Goal: Ask a question: Ask a question

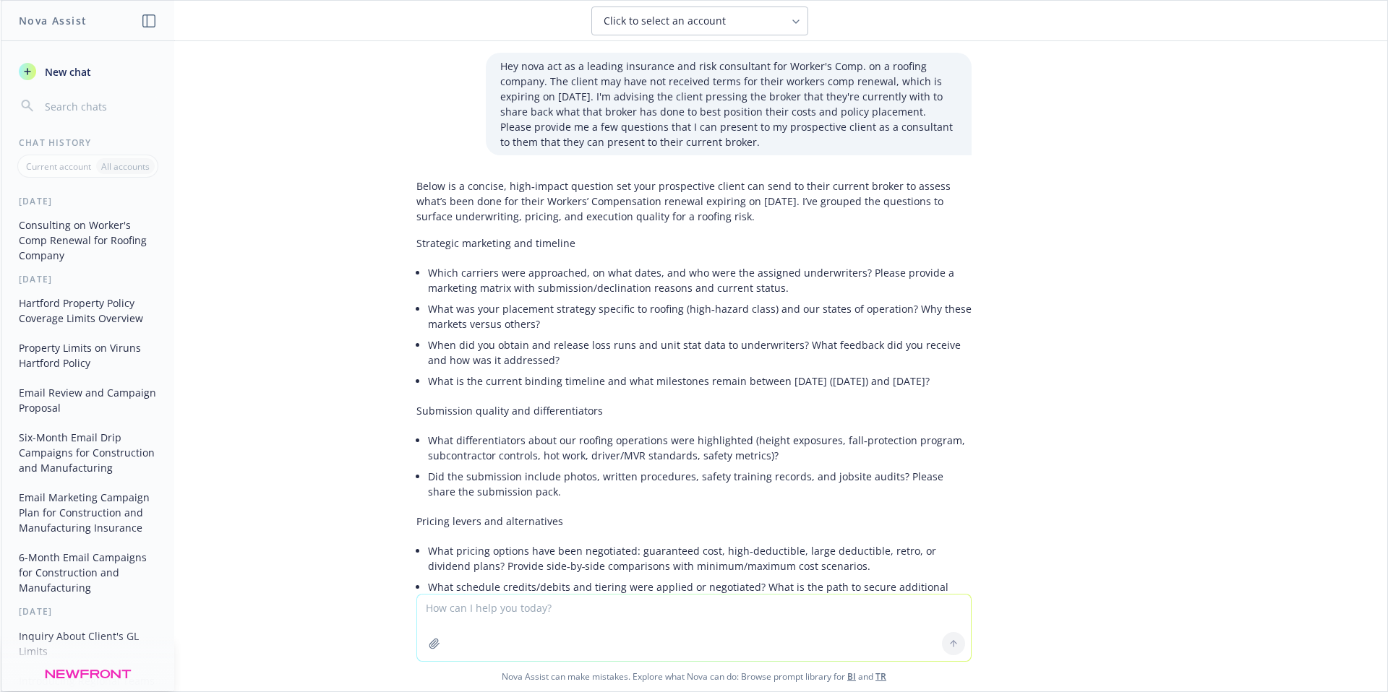
scroll to position [119, 0]
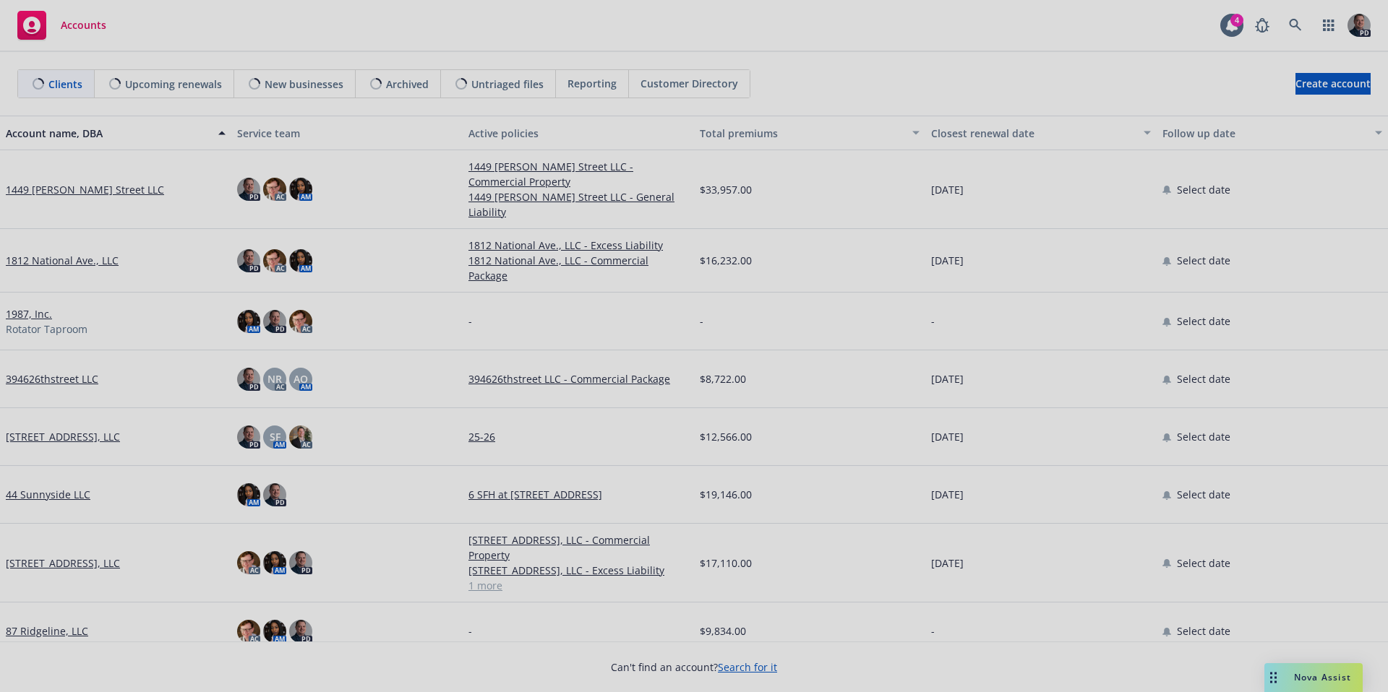
click at [1301, 29] on div at bounding box center [694, 346] width 1388 height 692
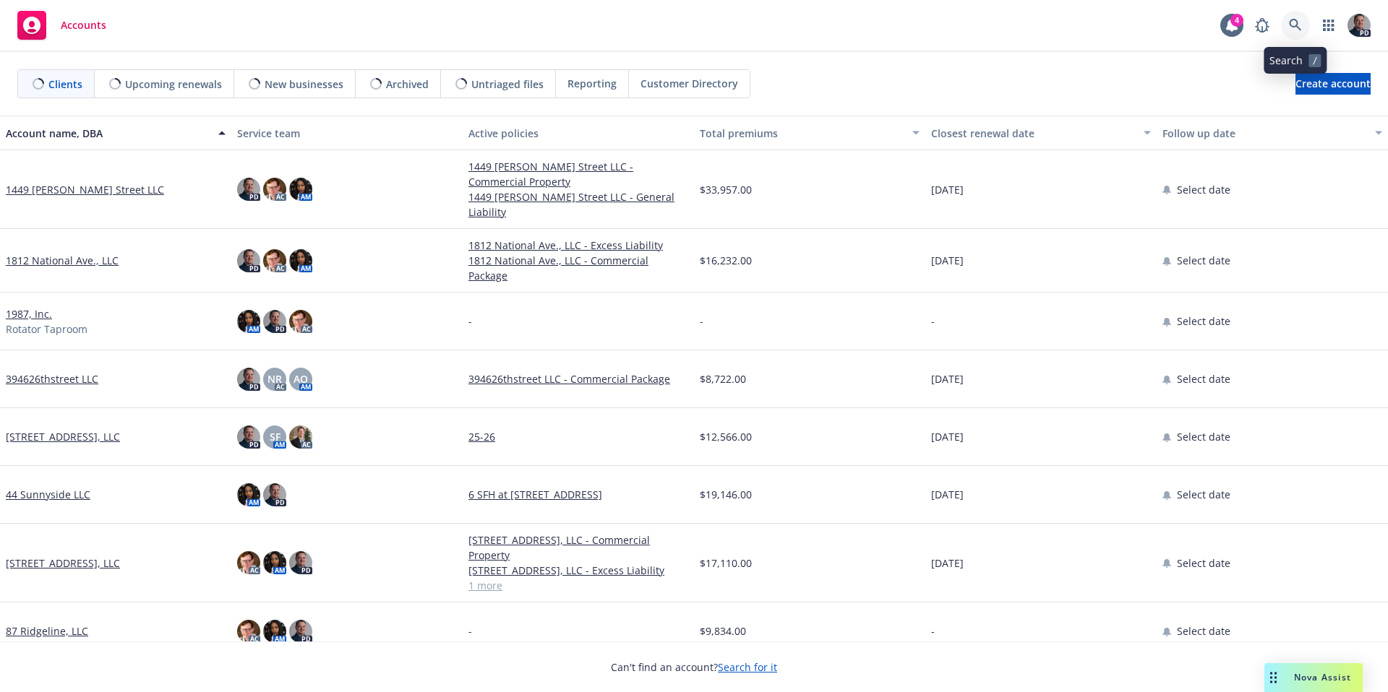
click at [1301, 29] on icon at bounding box center [1295, 25] width 13 height 13
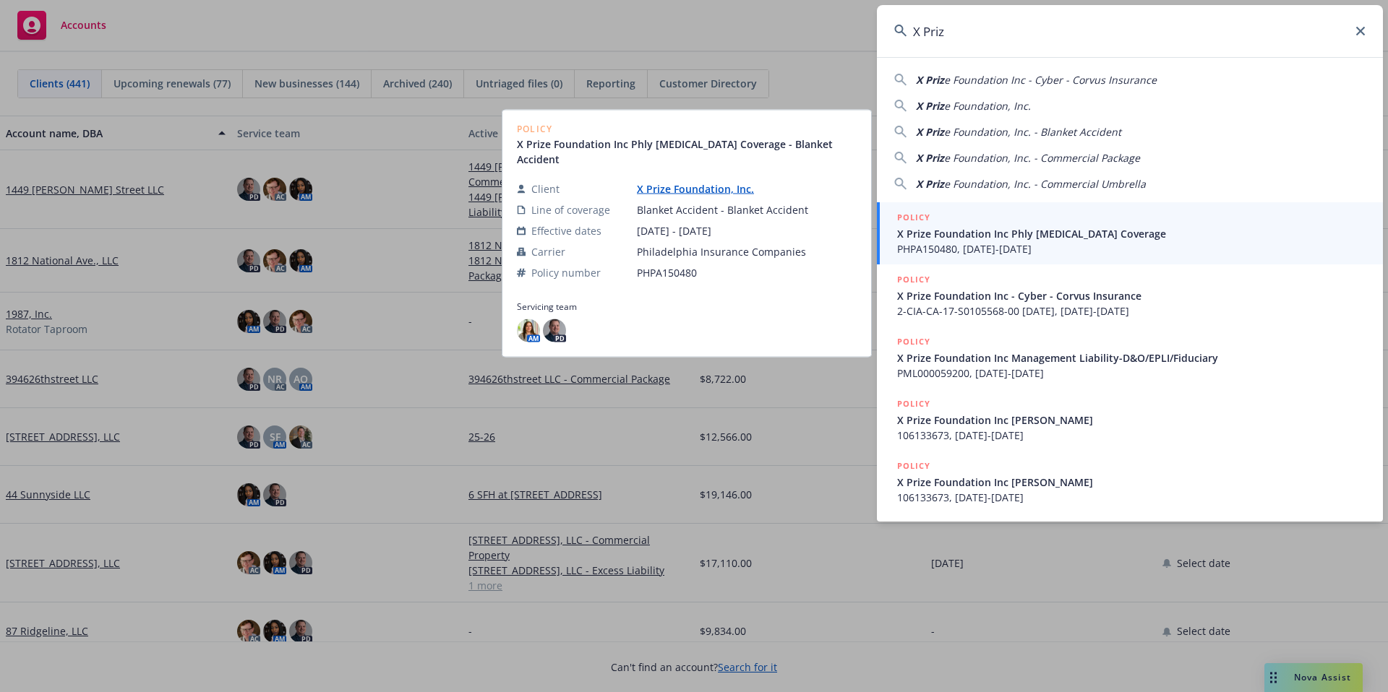
type input "X Priz"
click at [718, 185] on link "X Prize Foundation, Inc." at bounding box center [701, 189] width 129 height 14
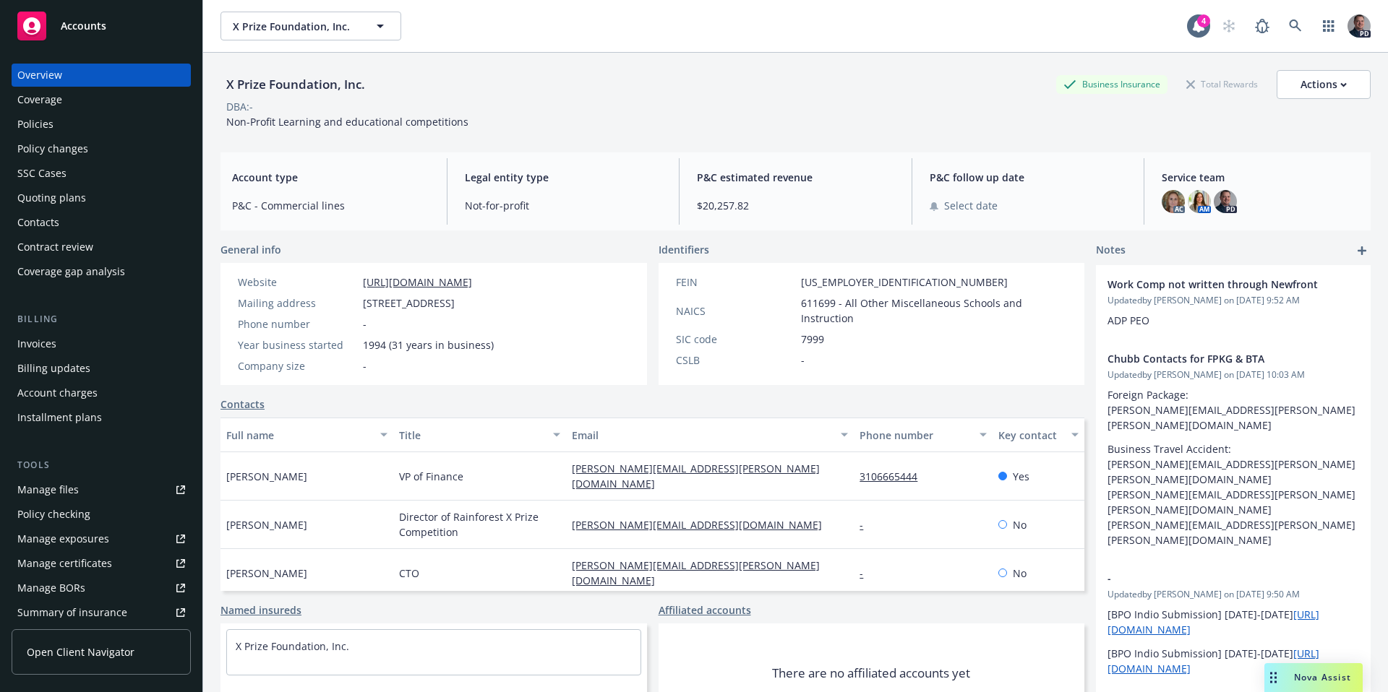
click at [57, 129] on div "Policies" at bounding box center [101, 124] width 168 height 23
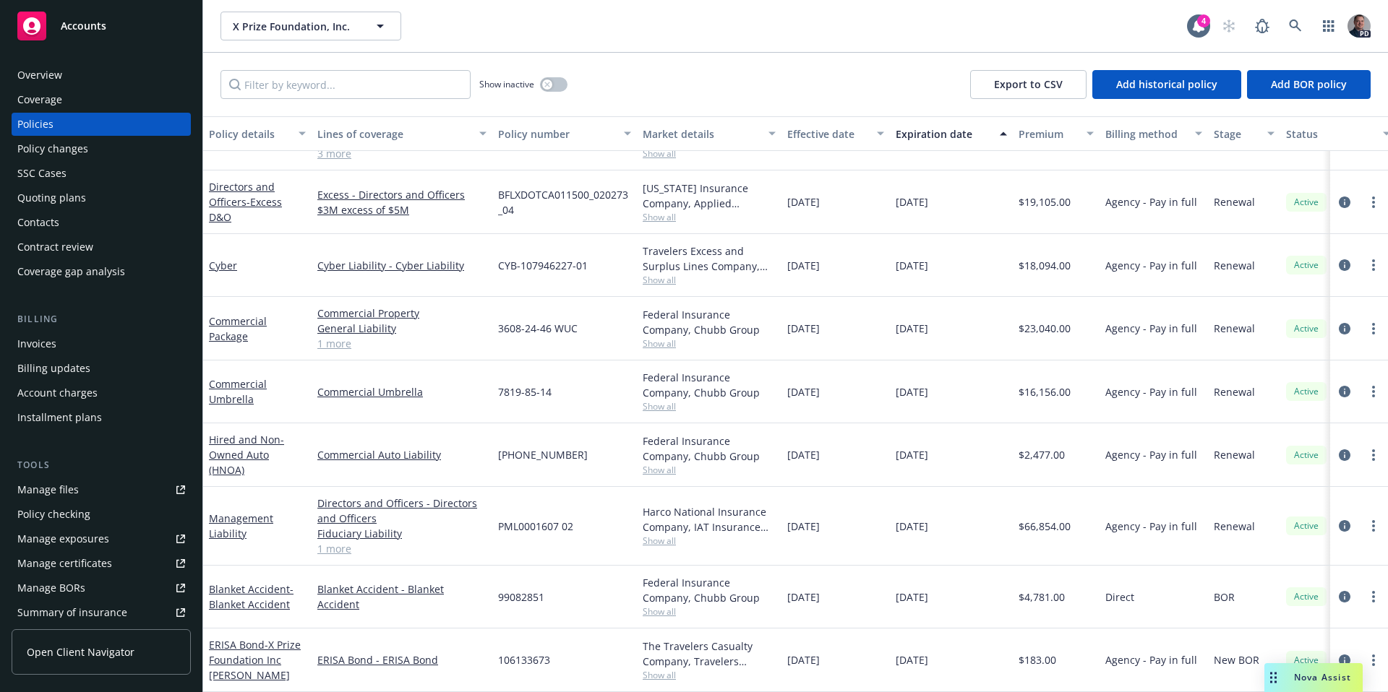
scroll to position [54, 0]
drag, startPoint x: 1383, startPoint y: 205, endPoint x: 1392, endPoint y: 218, distance: 15.6
click at [1387, 218] on html "Accounts Overview Coverage Policies Policy changes SSC Cases Quoting plans Cont…" at bounding box center [694, 346] width 1388 height 692
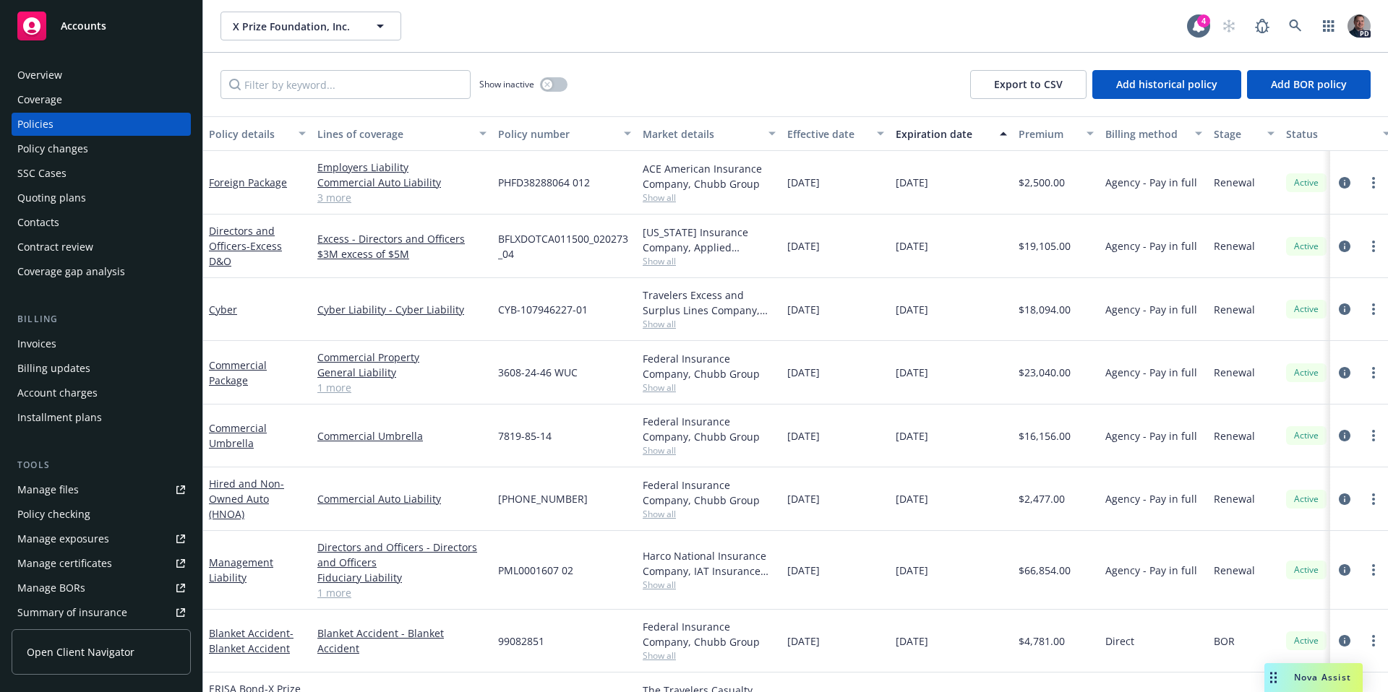
click at [1311, 685] on div "Nova Assist" at bounding box center [1313, 678] width 98 height 29
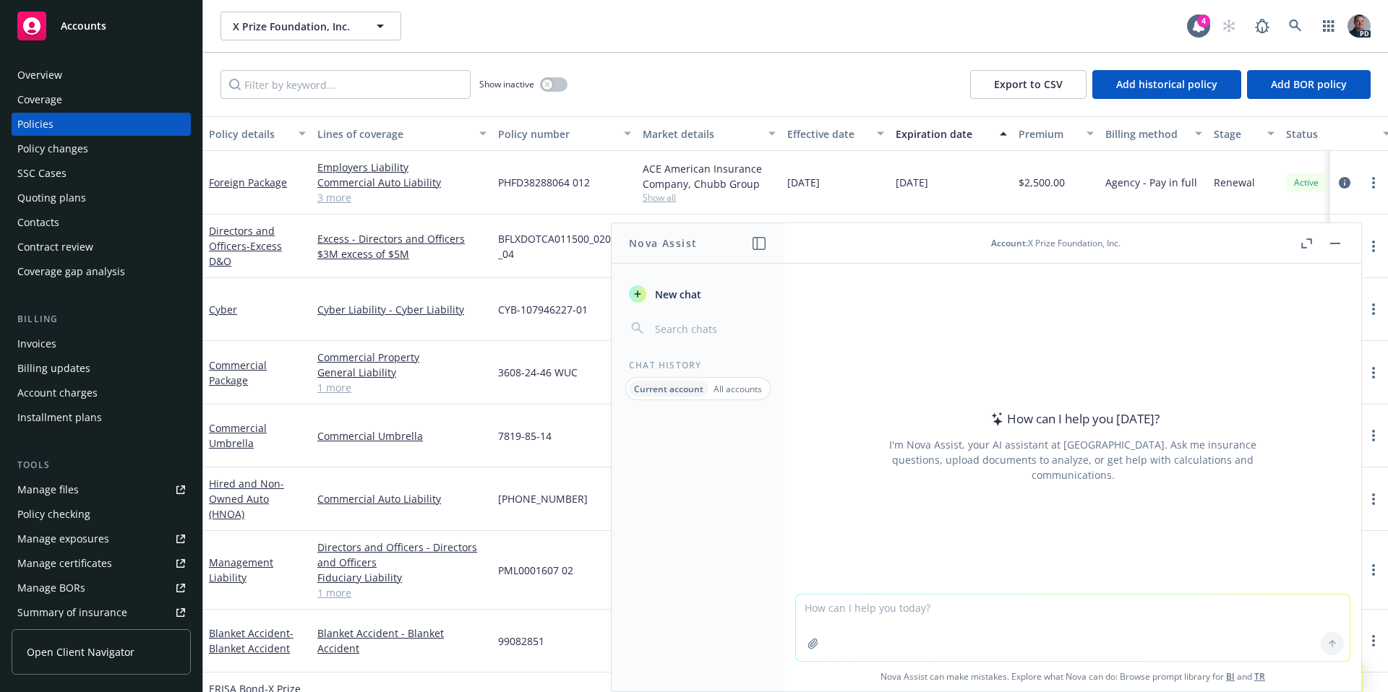
click at [944, 624] on textarea at bounding box center [1073, 628] width 554 height 66
type textarea "I"
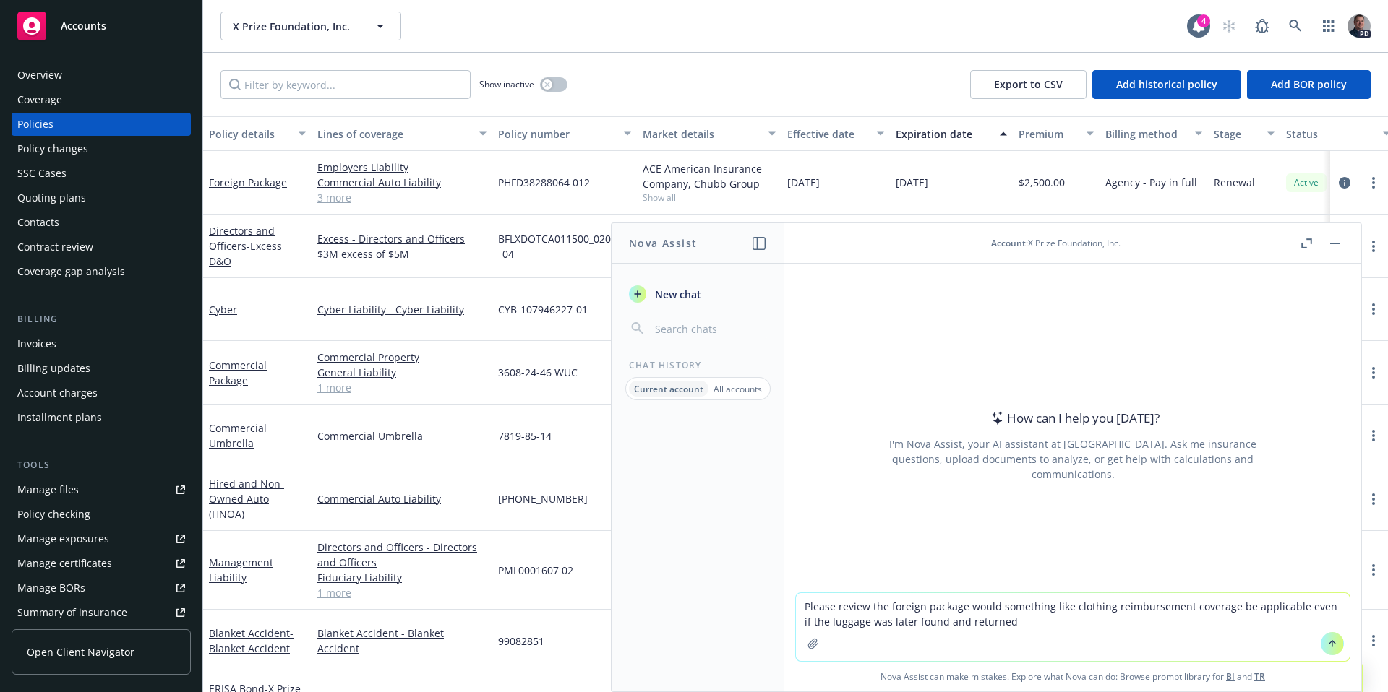
type textarea "Please review the foreign package would something like clothing reimbursement c…"
